Goal: Task Accomplishment & Management: Complete application form

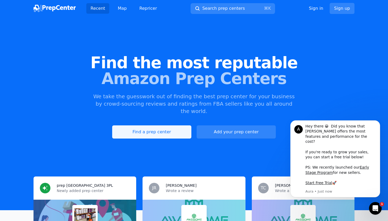
click at [144, 126] on link "Find a prep center" at bounding box center [151, 132] width 79 height 13
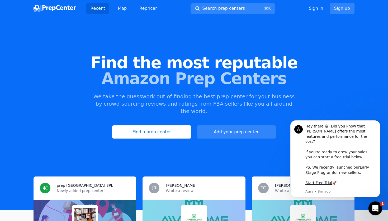
click at [372, 210] on icon "Open Intercom Messenger" at bounding box center [374, 208] width 9 height 9
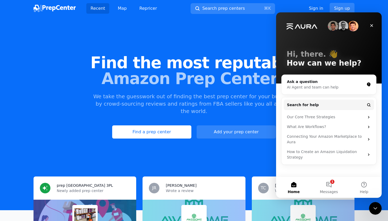
click at [238, 48] on div "Find the most reputable Amazon Prep Centers We take the guesswork out of findin…" at bounding box center [194, 96] width 388 height 143
drag, startPoint x: 346, startPoint y: 8, endPoint x: 351, endPoint y: 10, distance: 5.3
click at [346, 9] on link "Sign up" at bounding box center [342, 8] width 25 height 11
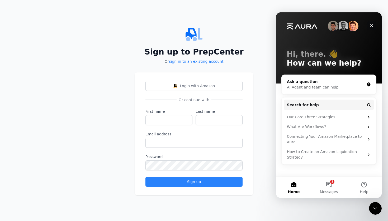
click at [370, 25] on icon "Close" at bounding box center [372, 25] width 4 height 4
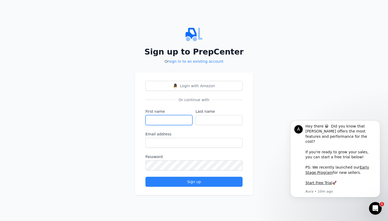
click at [160, 123] on input "First name" at bounding box center [168, 120] width 47 height 10
type input "kyara"
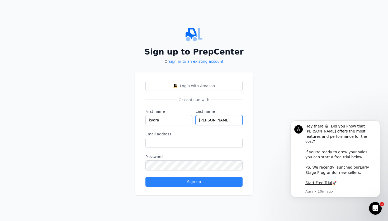
type input "[PERSON_NAME]"
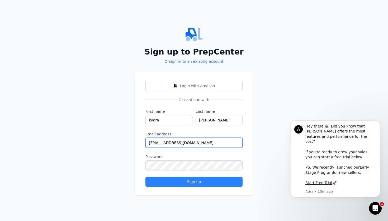
type input "[EMAIL_ADDRESS][DOMAIN_NAME]"
click at [260, 125] on div "Sign up to PrepCenter Or sign in to an existing account Login with Amazon Or co…" at bounding box center [194, 110] width 388 height 221
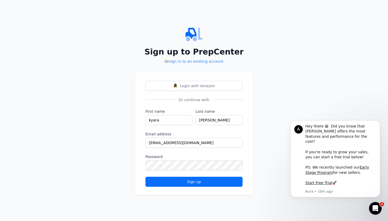
click at [208, 182] on div "Sign up" at bounding box center [194, 181] width 88 height 5
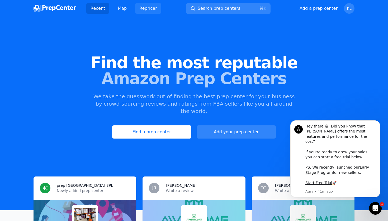
click at [148, 8] on link "Repricer" at bounding box center [148, 8] width 26 height 11
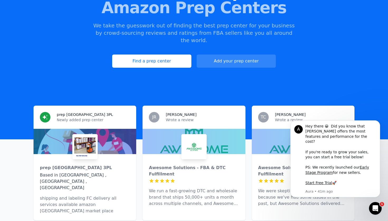
scroll to position [72, 0]
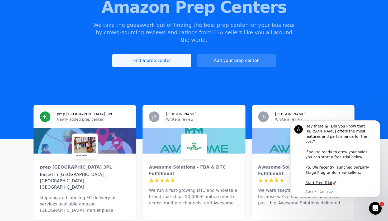
click at [160, 54] on link "Find a prep center" at bounding box center [151, 60] width 79 height 13
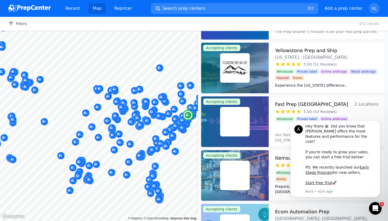
scroll to position [316, 0]
